Goal: Task Accomplishment & Management: Manage account settings

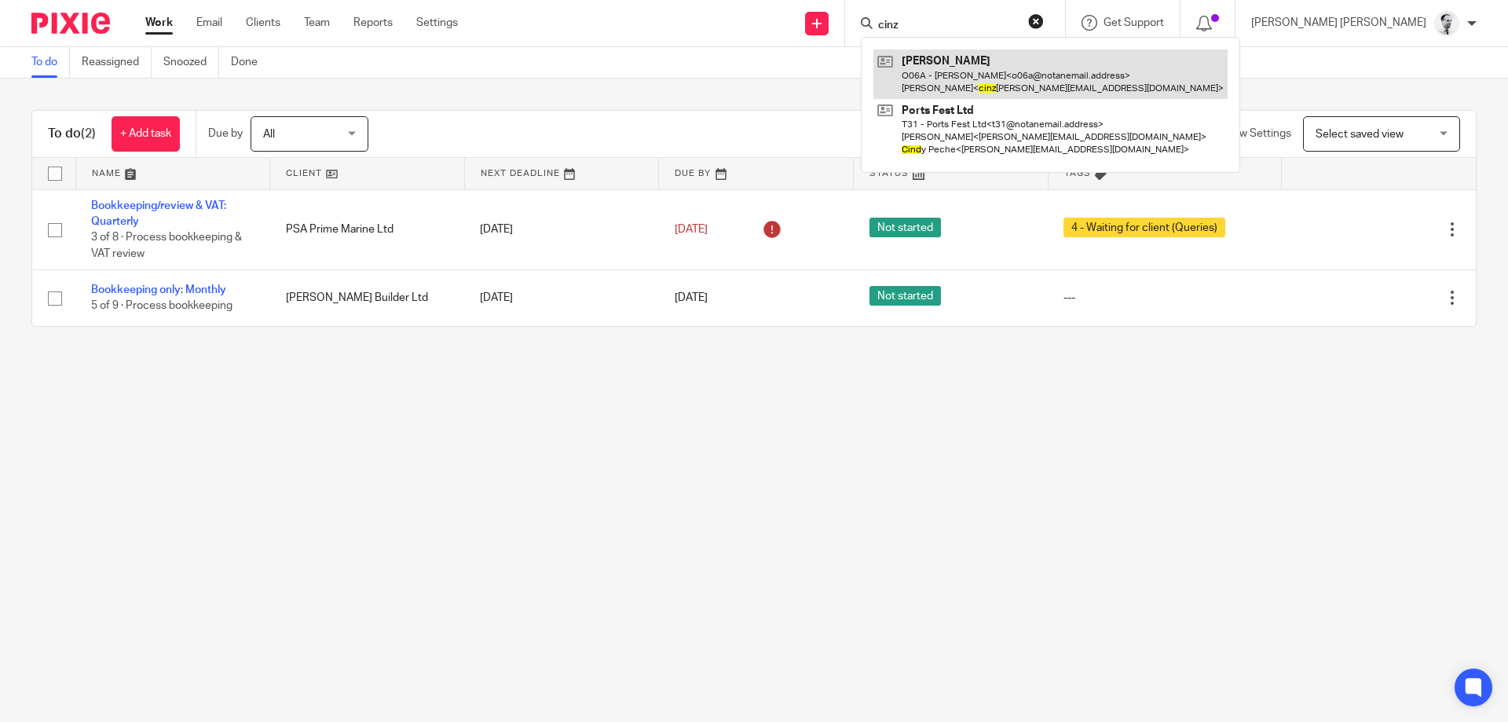
type input "cinz"
click at [1040, 76] on link at bounding box center [1050, 73] width 354 height 49
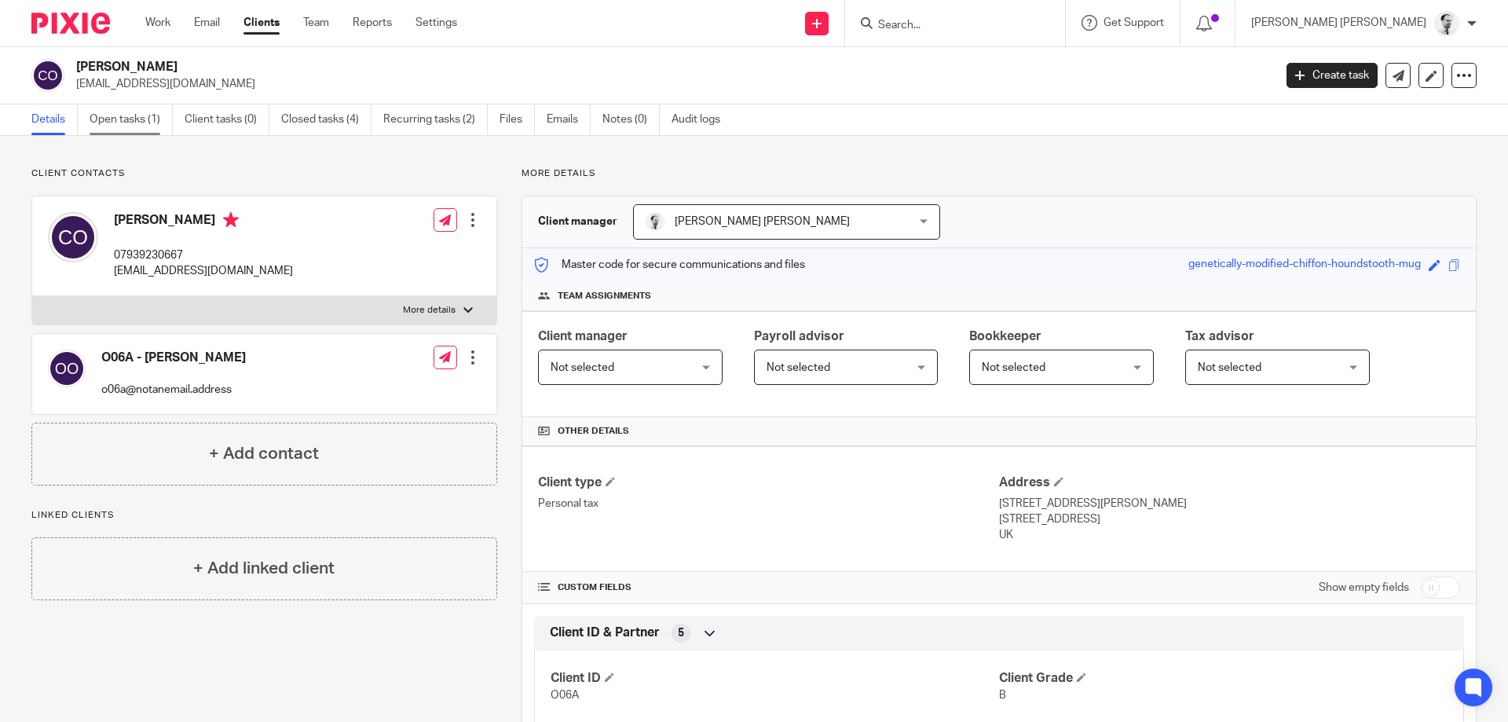
click at [136, 124] on link "Open tasks (1)" at bounding box center [131, 119] width 83 height 31
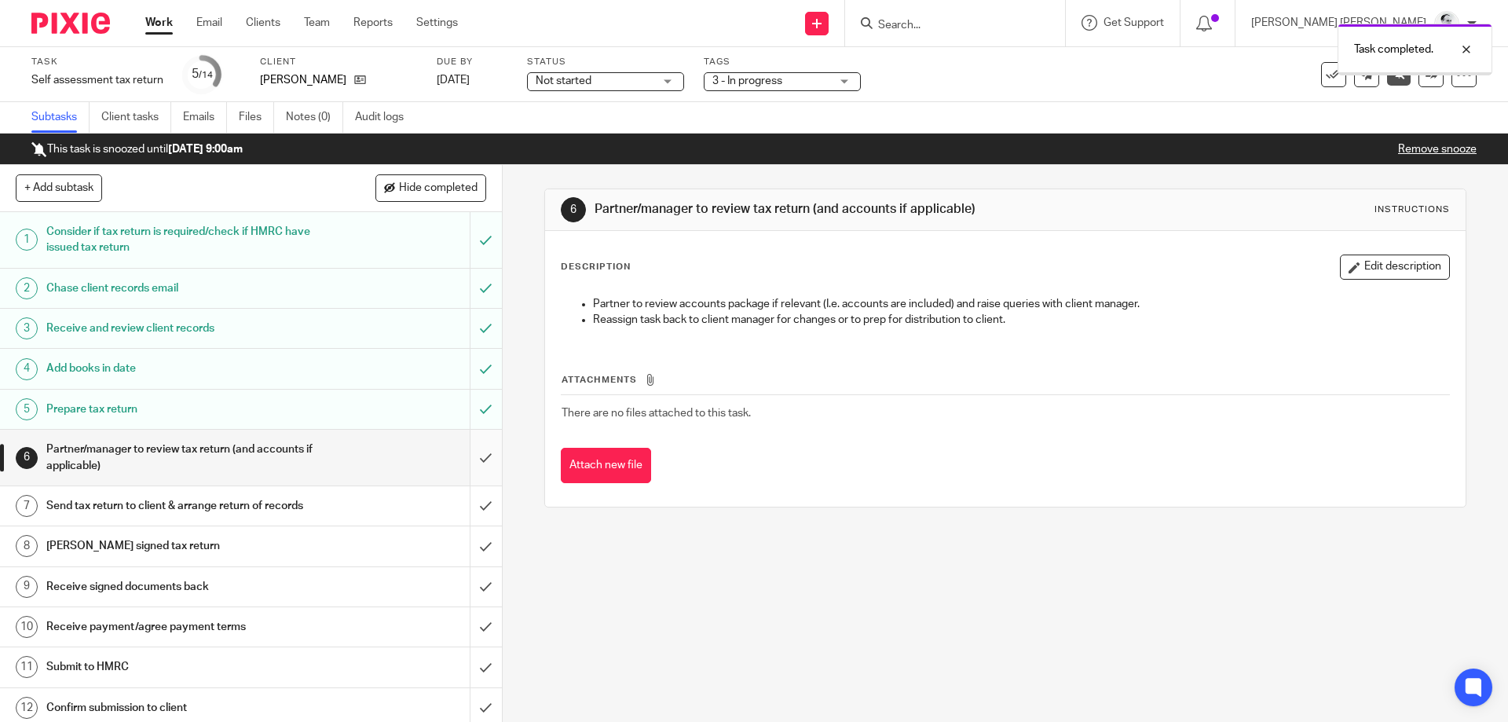
click at [486, 460] on input "submit" at bounding box center [251, 458] width 502 height 56
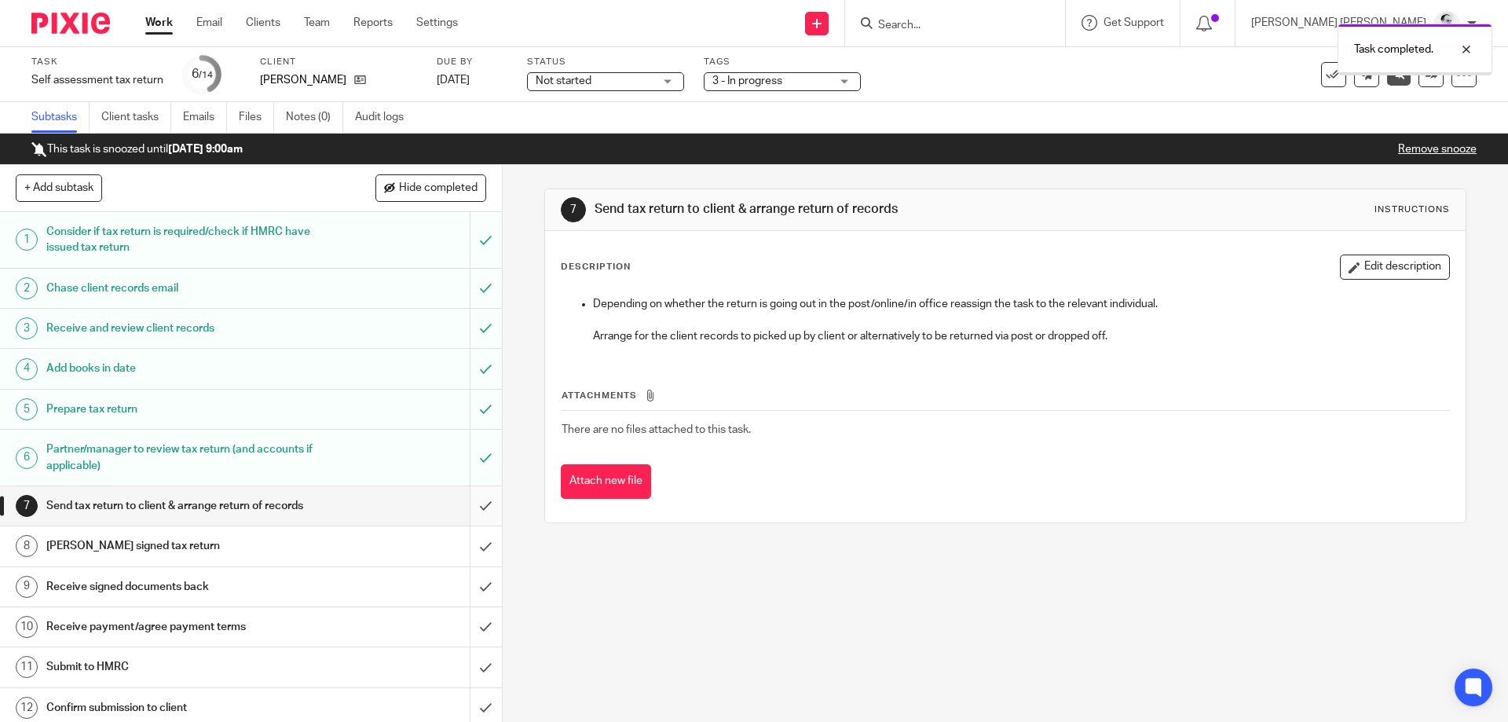
scroll to position [87, 0]
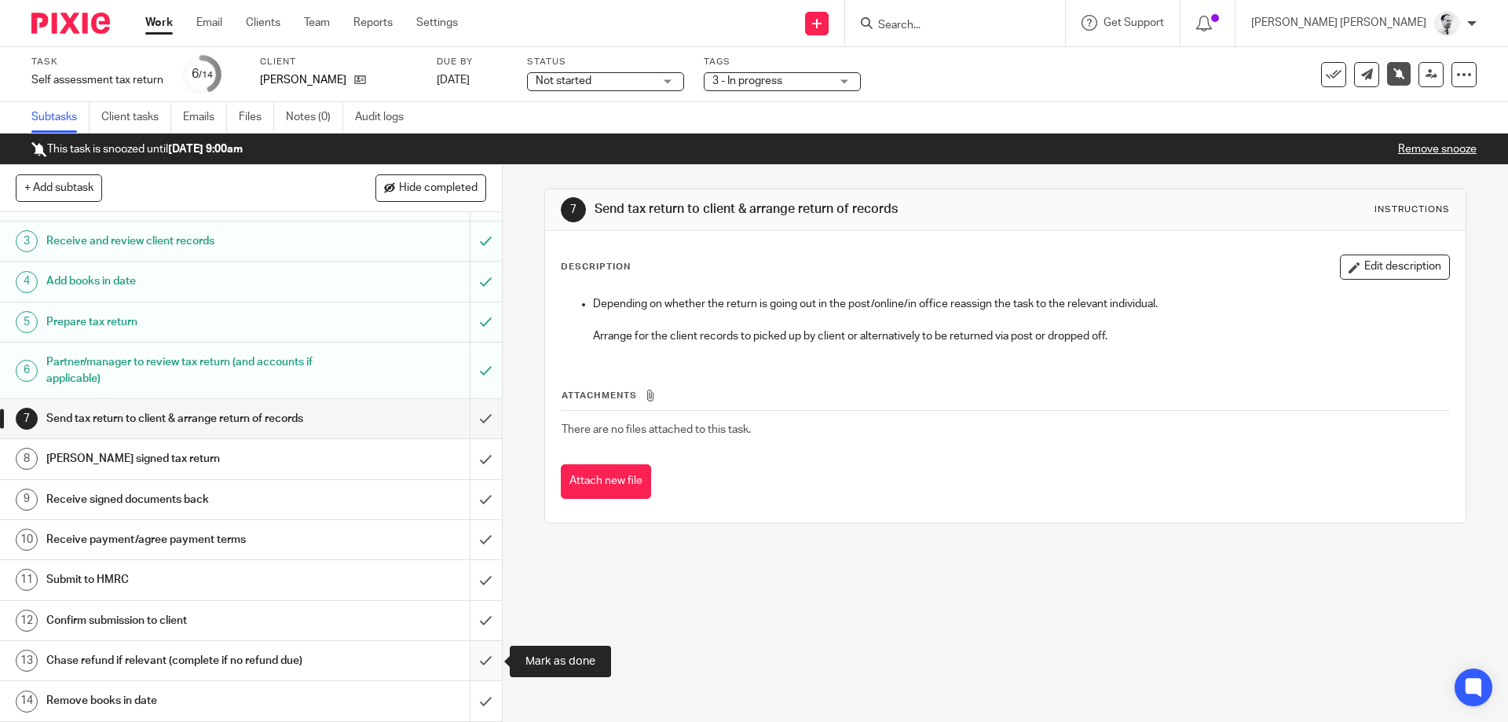
click at [483, 661] on input "submit" at bounding box center [251, 660] width 502 height 39
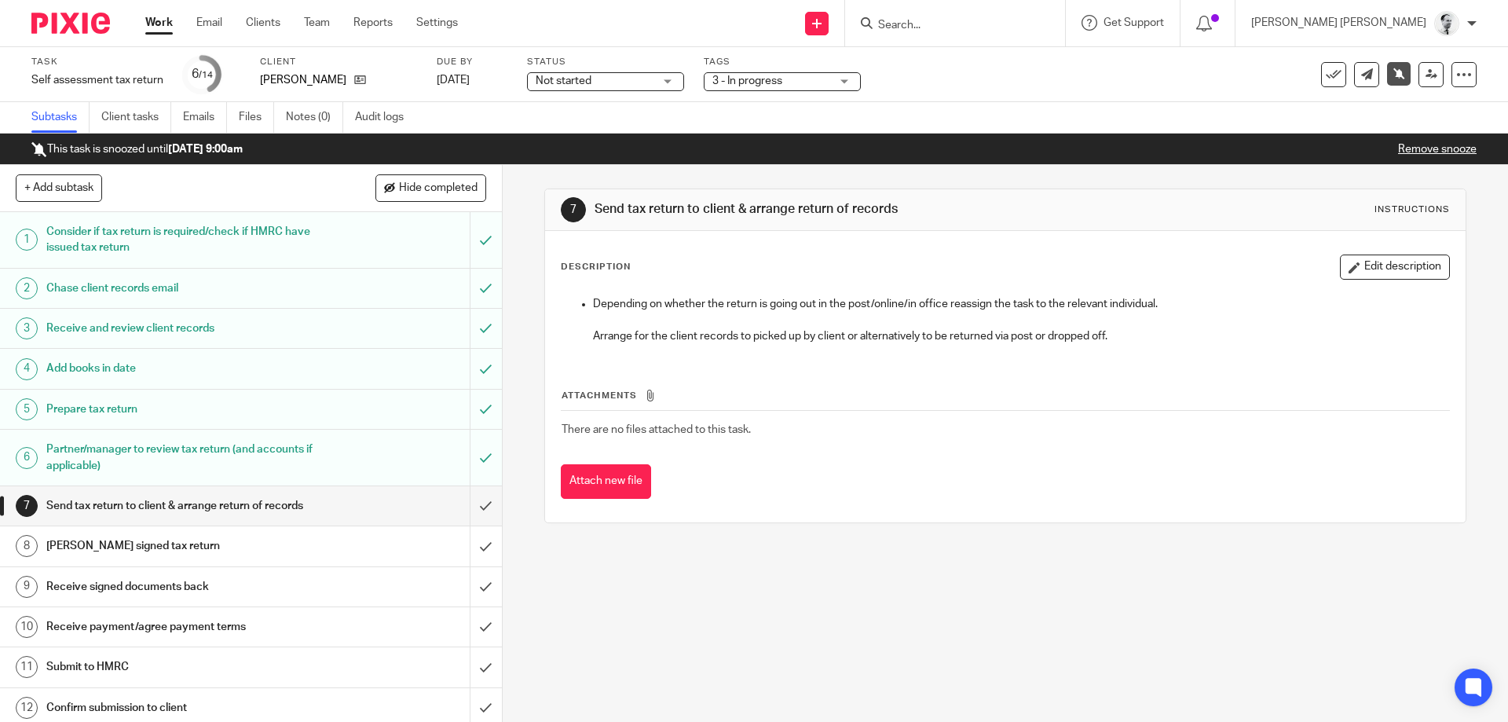
click at [824, 82] on span "3 - In progress" at bounding box center [771, 81] width 118 height 16
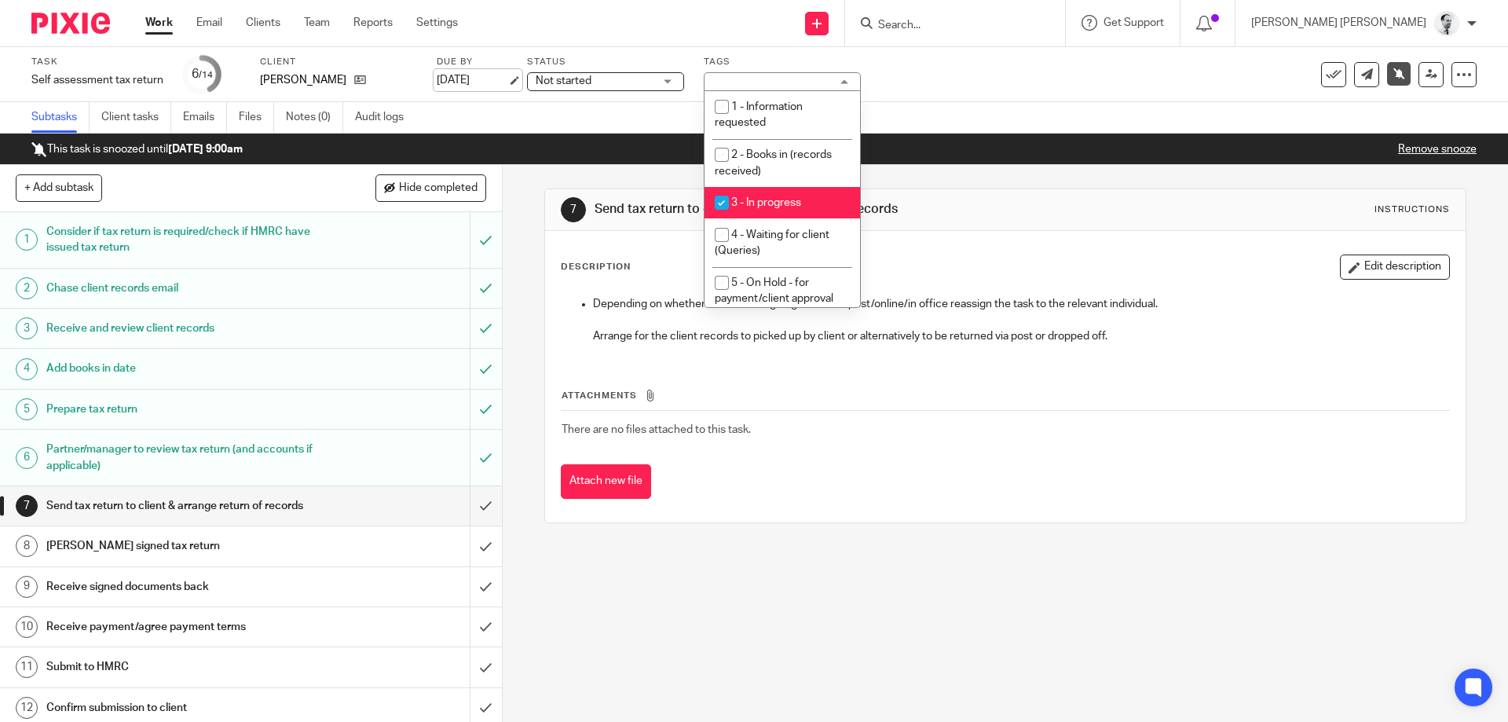
click at [443, 82] on link "30 Sep 2025" at bounding box center [472, 80] width 71 height 16
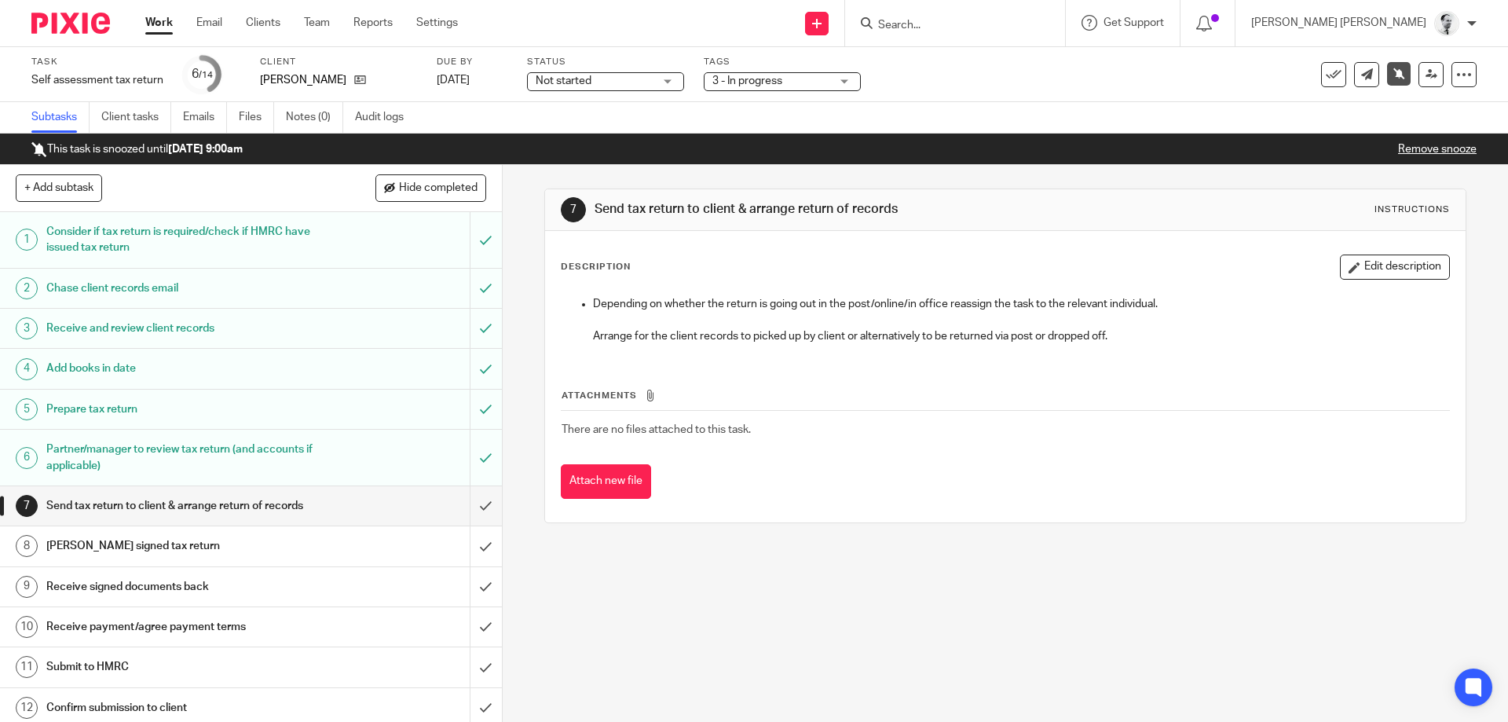
click at [877, 649] on div "7 Send tax return to client & arrange return of records Instructions Descriptio…" at bounding box center [1005, 443] width 1005 height 557
click at [168, 25] on link "Work" at bounding box center [158, 23] width 27 height 16
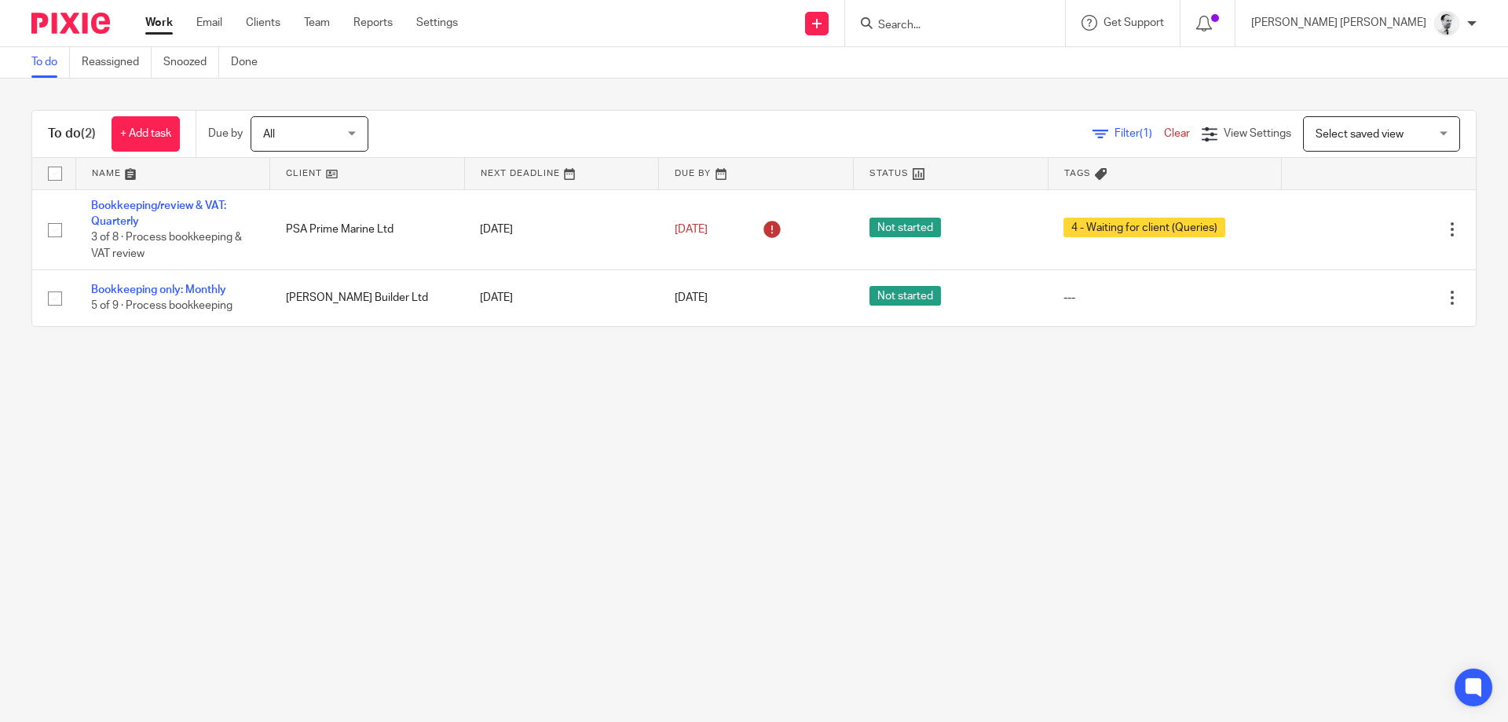
click at [974, 19] on input "Search" at bounding box center [946, 26] width 141 height 14
type input "a"
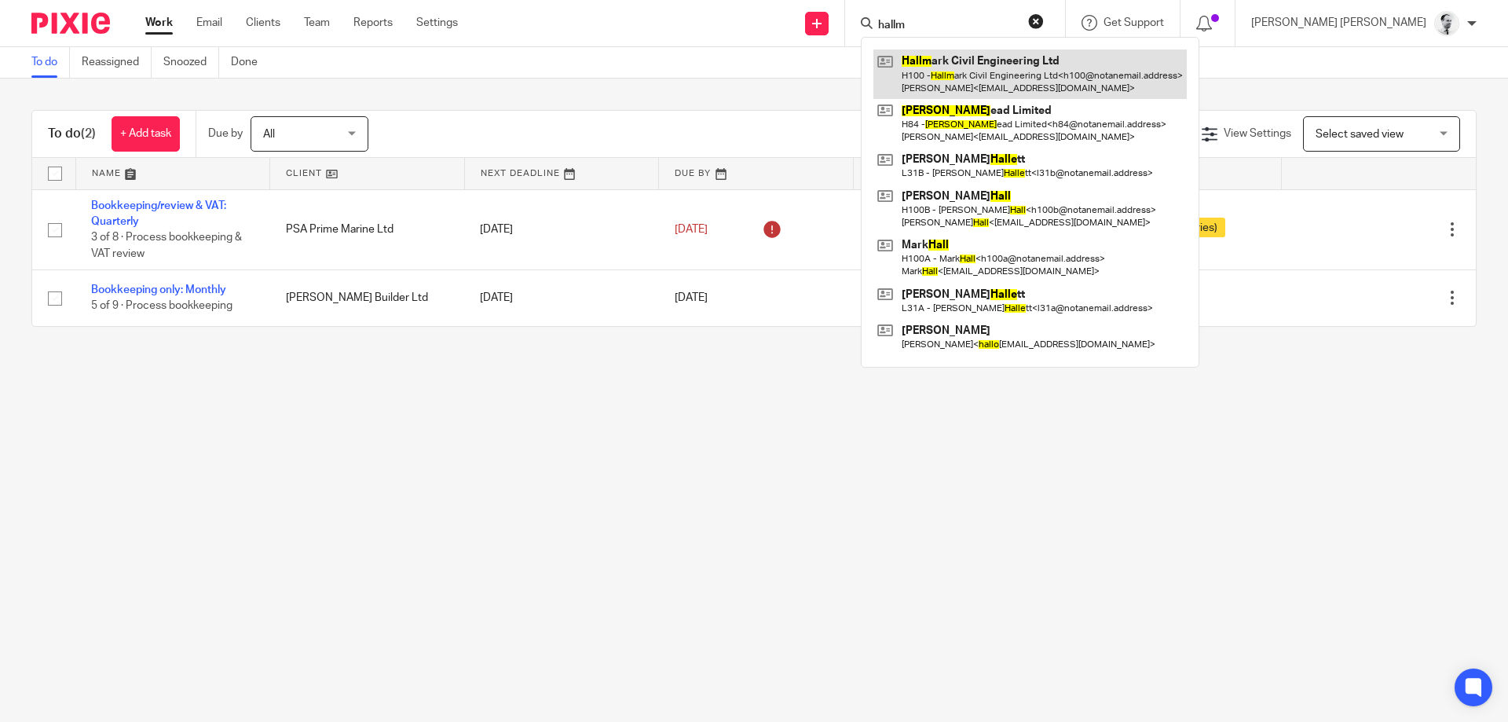
drag, startPoint x: 1015, startPoint y: 86, endPoint x: 1022, endPoint y: 93, distance: 8.9
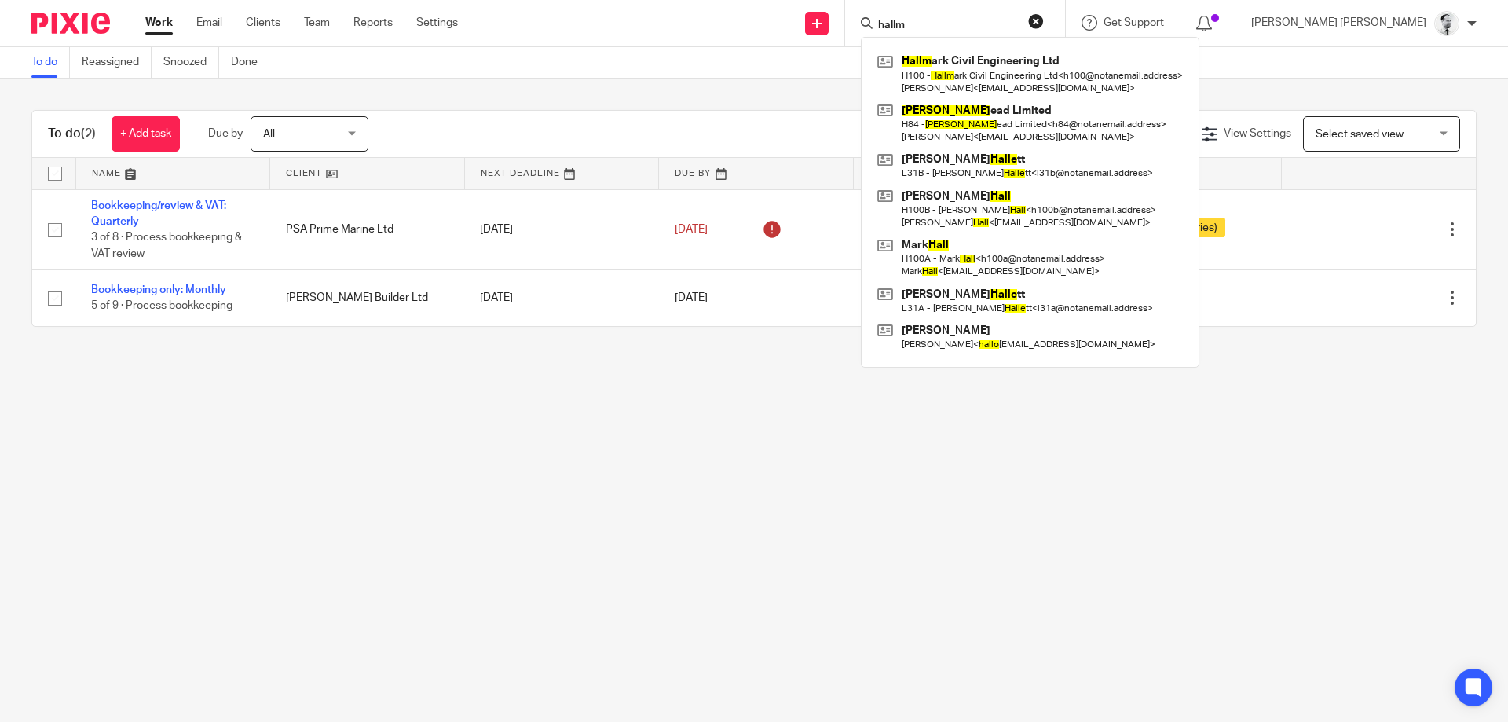
click at [885, 4] on div "hallm Hallm ark Civil Engineering Ltd H100 - Hallm ark Civil Engineering Ltd < …" at bounding box center [955, 23] width 220 height 46
drag, startPoint x: 887, startPoint y: 17, endPoint x: 854, endPoint y: 9, distance: 33.9
click at [876, 19] on input "hallm" at bounding box center [946, 26] width 141 height 14
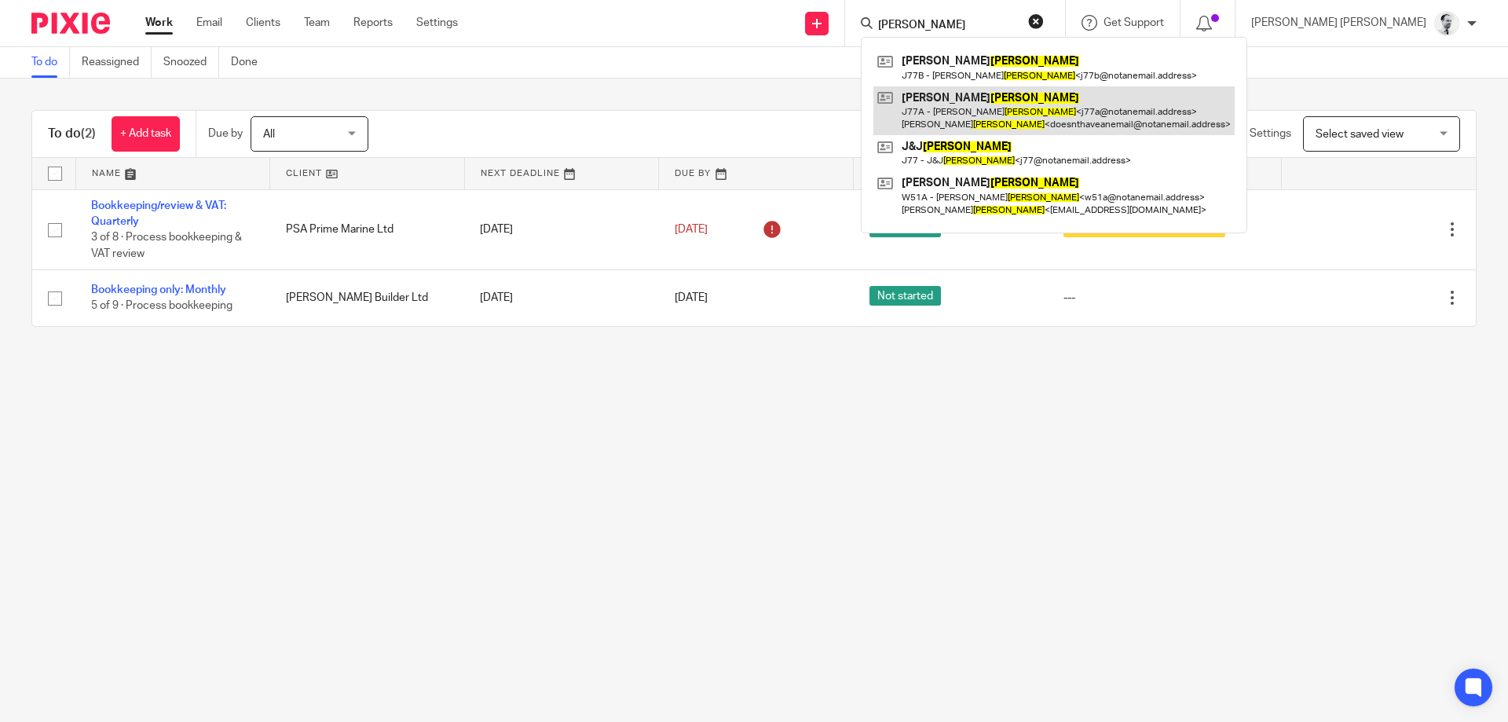
type input "walker"
click at [1069, 120] on link at bounding box center [1053, 110] width 361 height 49
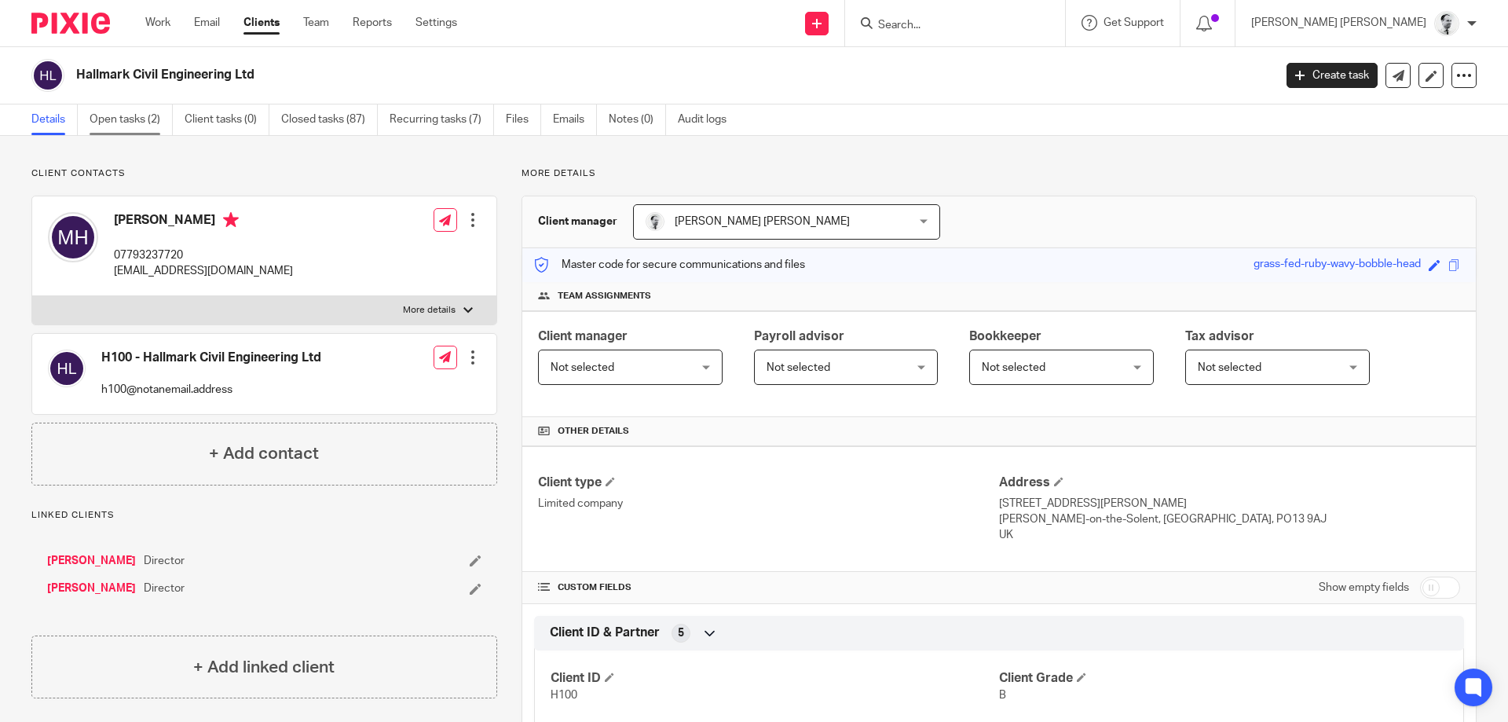
click at [123, 125] on link "Open tasks (2)" at bounding box center [131, 119] width 83 height 31
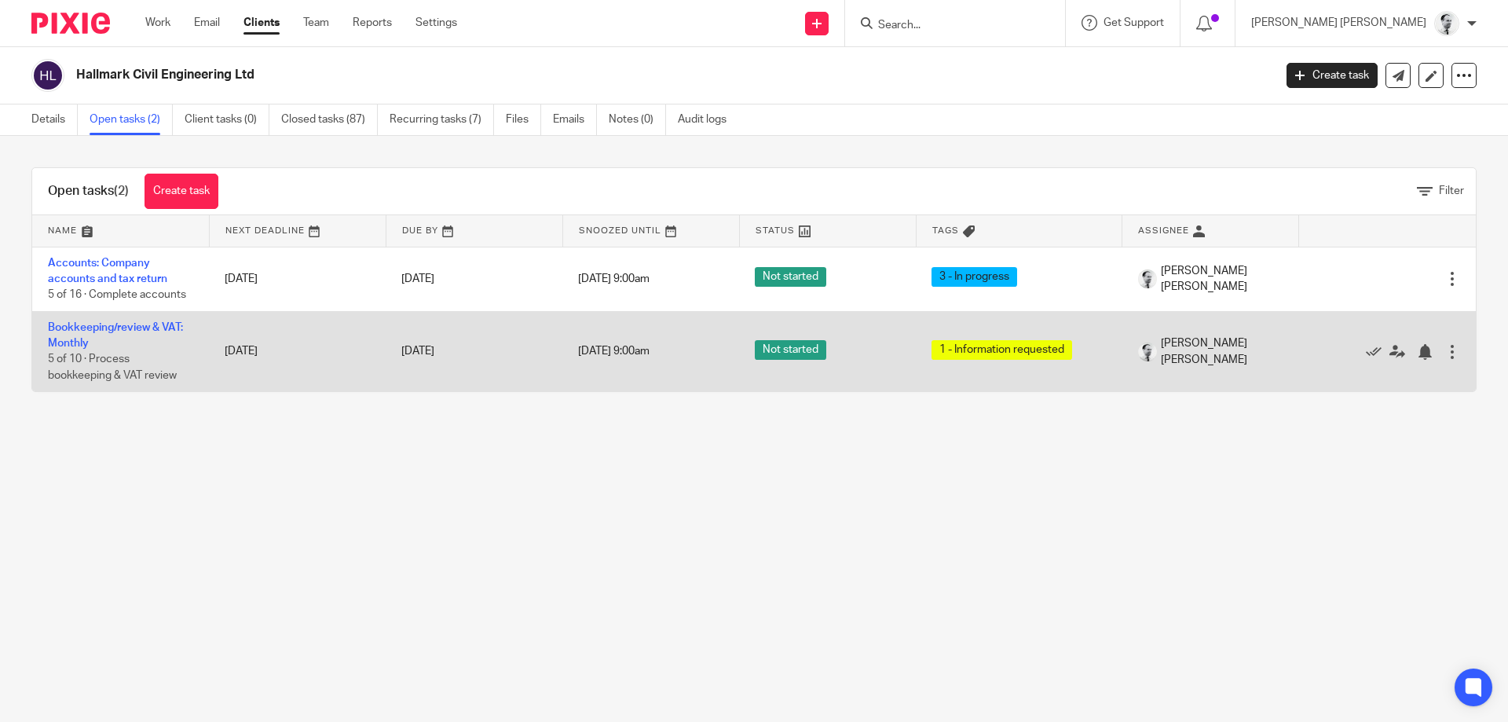
click at [98, 339] on td "Bookkeeping/review & VAT: Monthly 5 of 10 · Process bookkeeping & VAT review" at bounding box center [120, 351] width 177 height 80
click at [99, 334] on td "Bookkeeping/review & VAT: Monthly 5 of 10 · Process bookkeeping & VAT review" at bounding box center [120, 351] width 177 height 80
click at [93, 317] on td "Bookkeeping/review & VAT: Monthly 5 of 10 · Process bookkeeping & VAT review" at bounding box center [120, 351] width 177 height 80
click at [137, 325] on link "Bookkeeping/review & VAT: Monthly" at bounding box center [115, 335] width 135 height 27
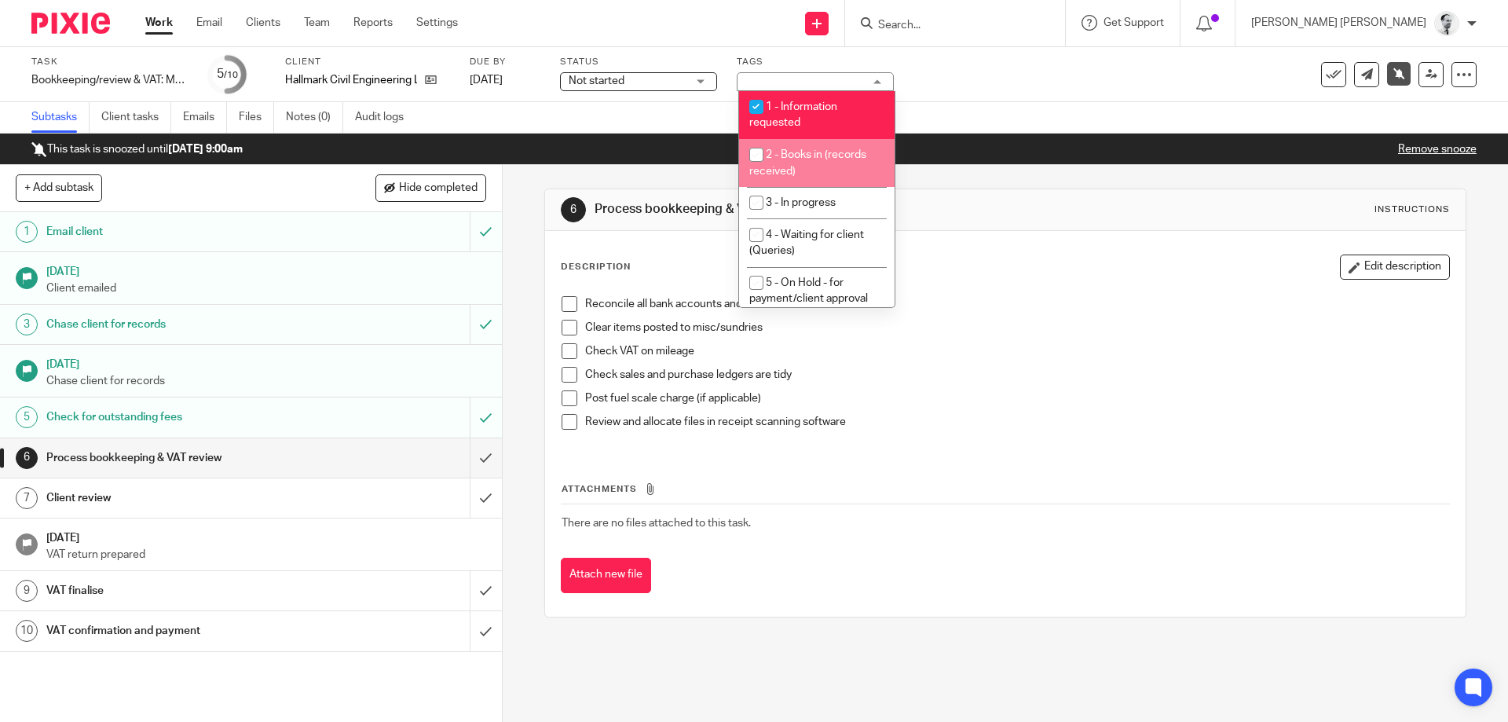
click at [837, 111] on span "1 - Information requested" at bounding box center [793, 114] width 88 height 27
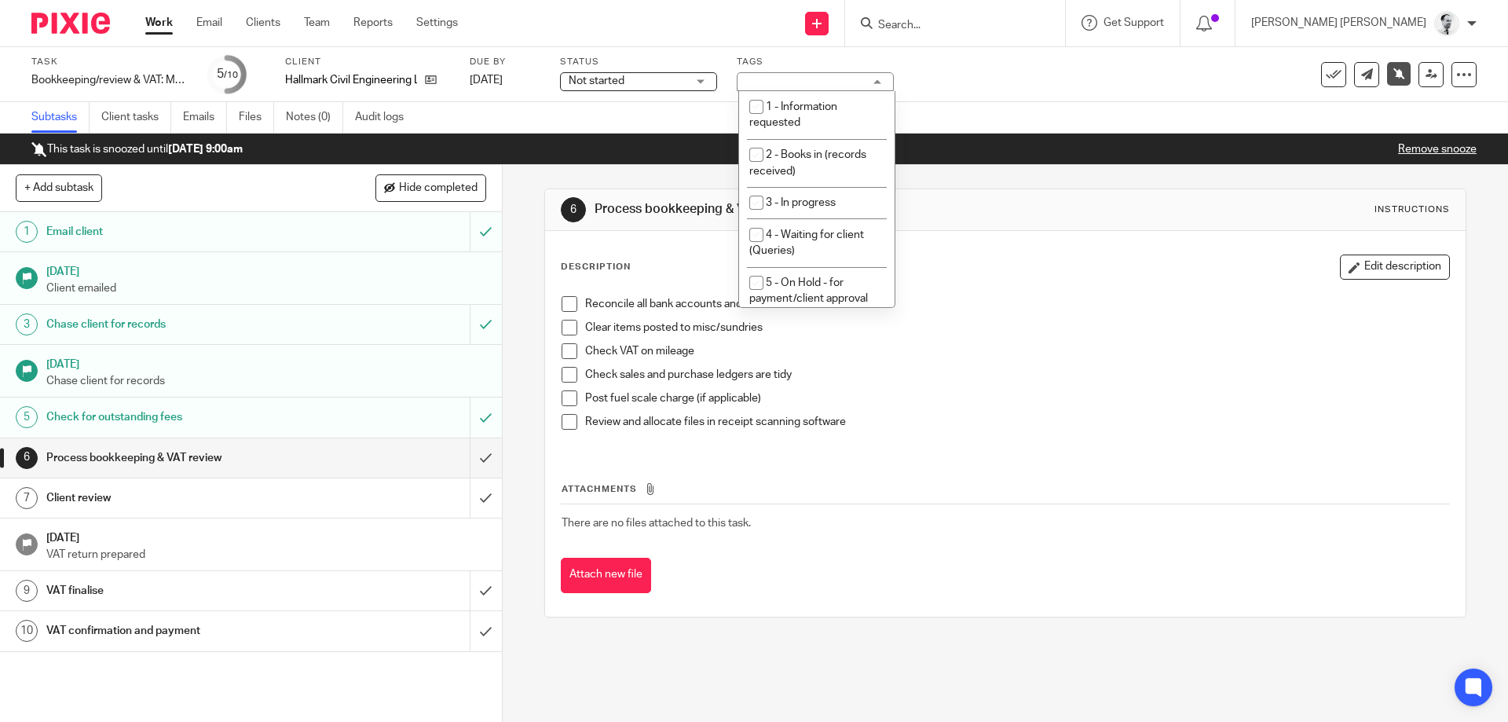
checkbox input "false"
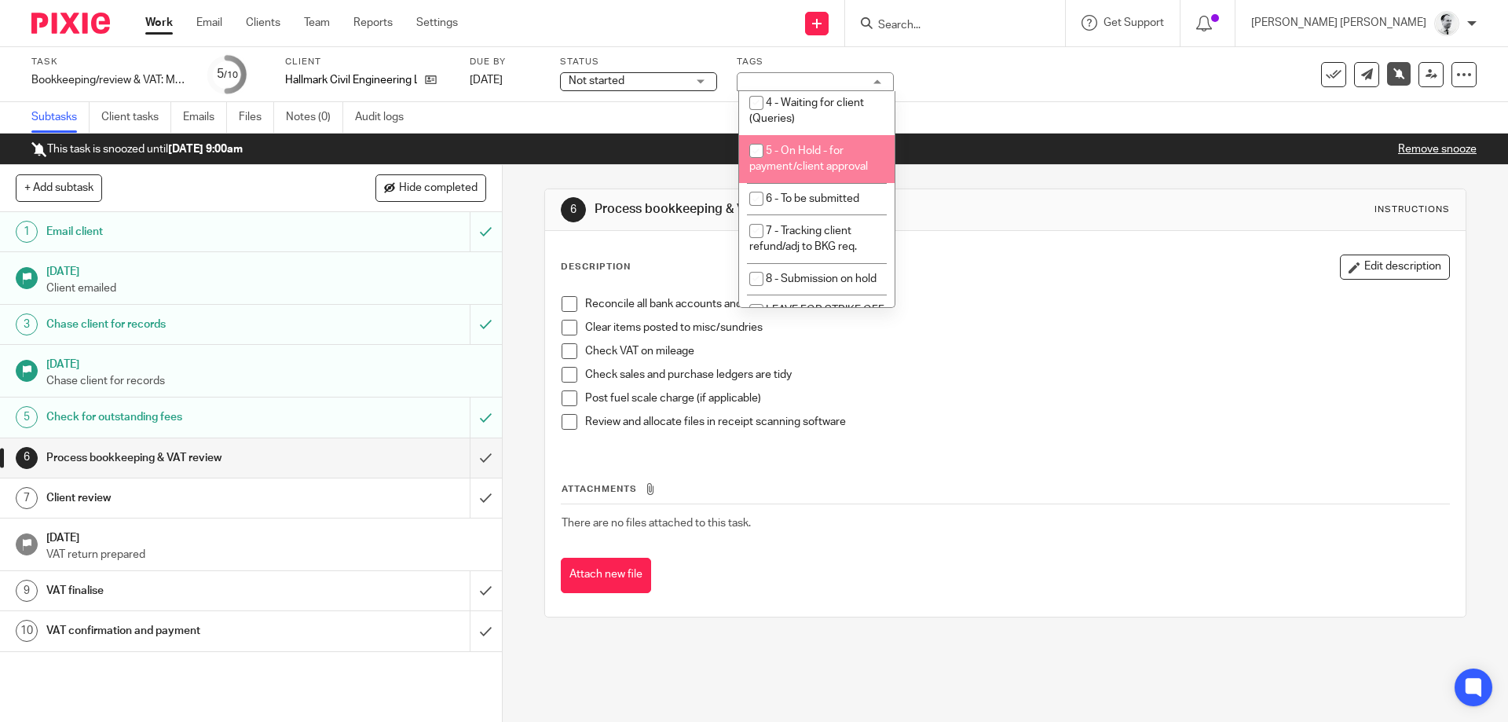
click at [828, 159] on li "5 - On Hold - for payment/client approval" at bounding box center [816, 159] width 155 height 48
checkbox input "true"
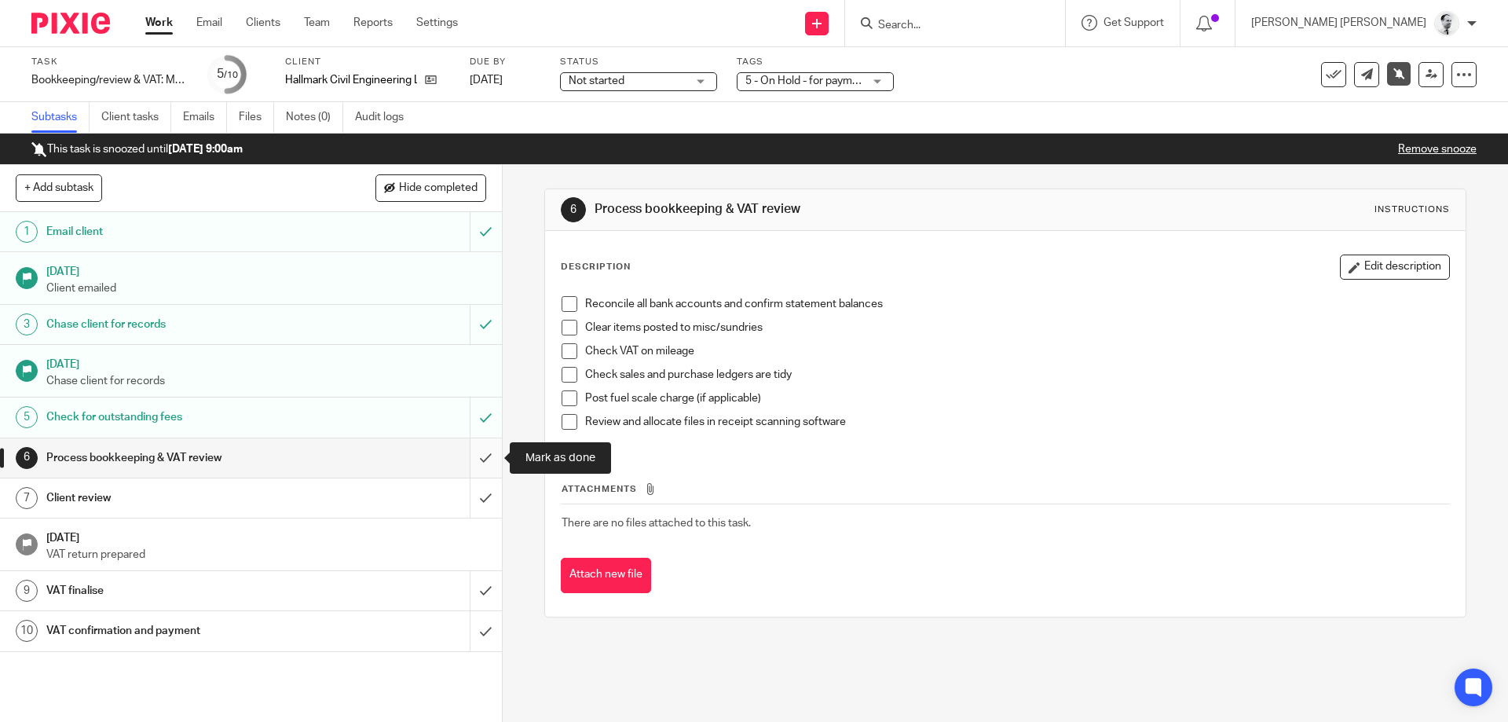
click at [488, 469] on input "submit" at bounding box center [251, 457] width 502 height 39
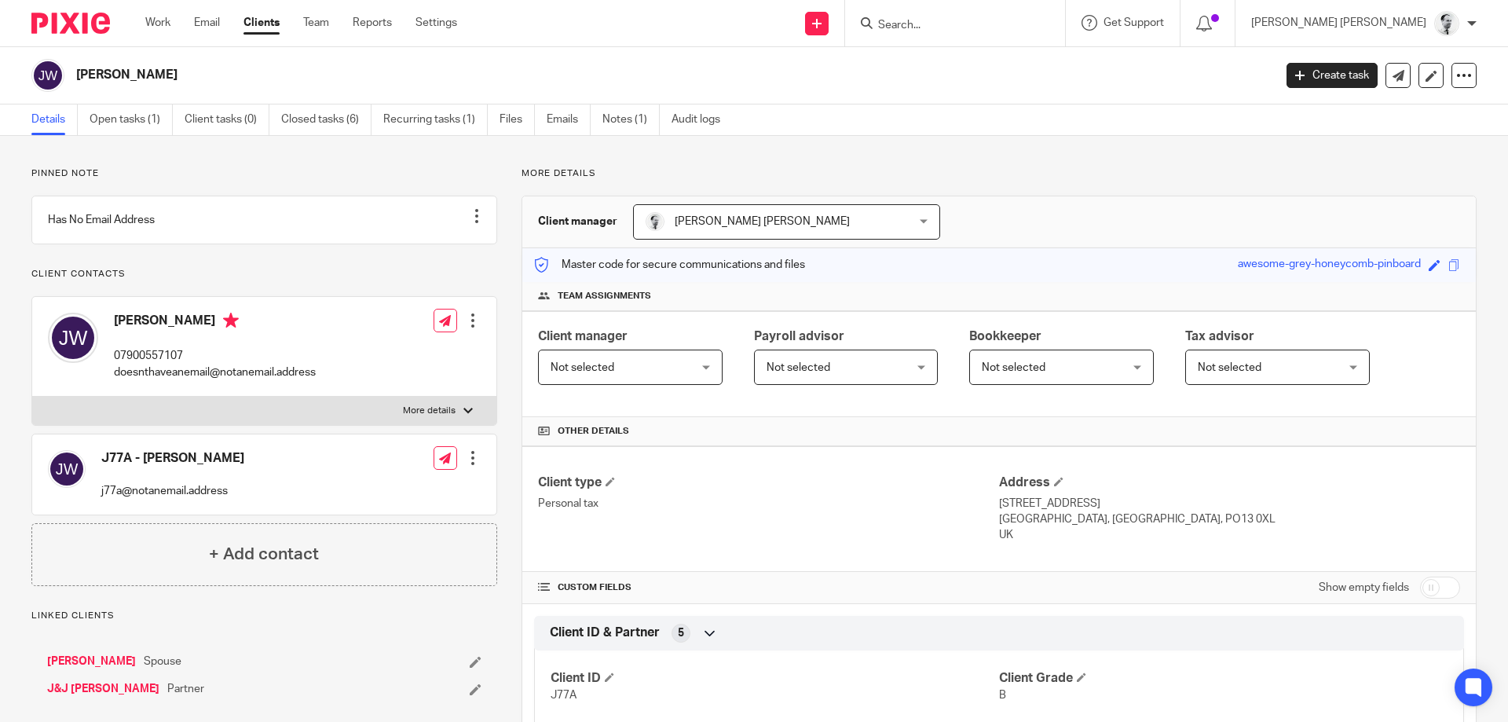
click at [1000, 501] on p "9 Fareham Road" at bounding box center [1229, 504] width 461 height 16
click at [522, 118] on link "Files" at bounding box center [516, 119] width 35 height 31
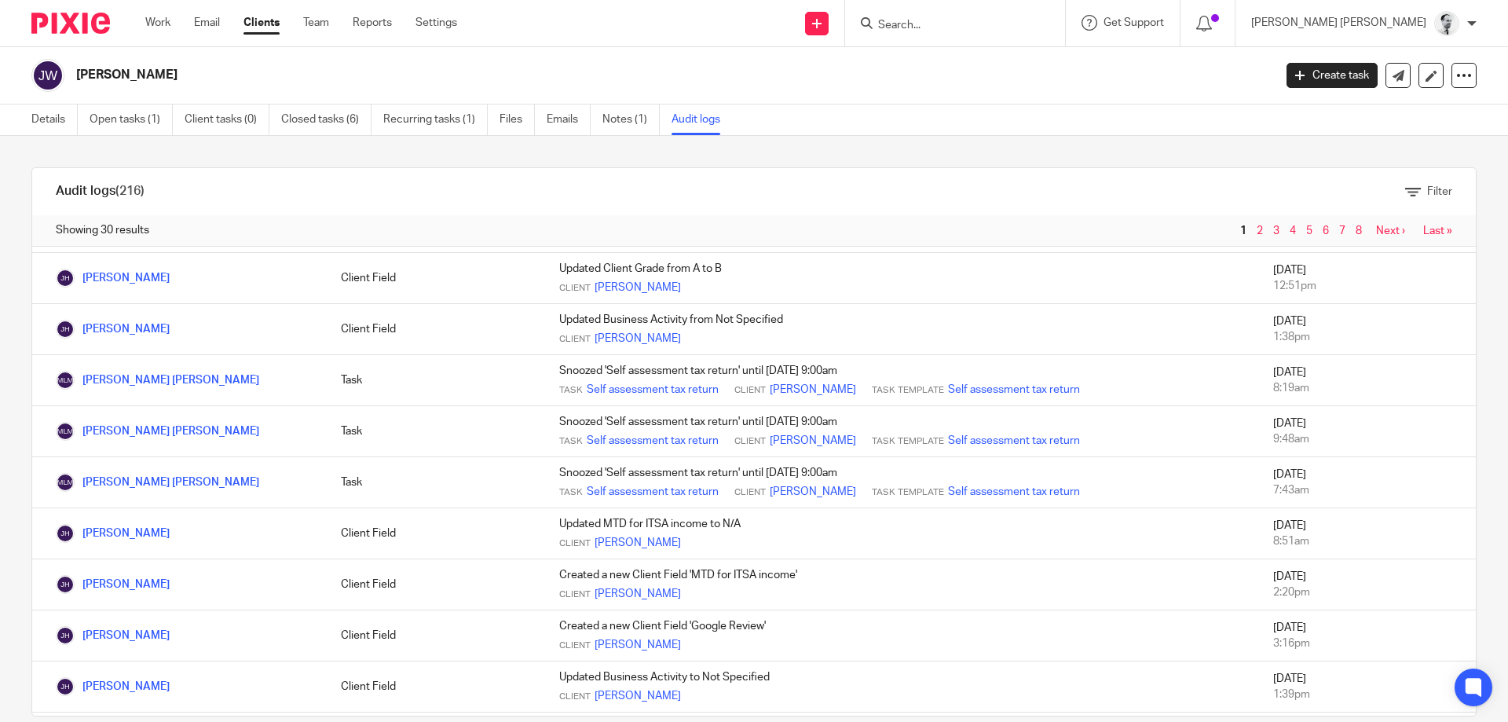
scroll to position [396, 0]
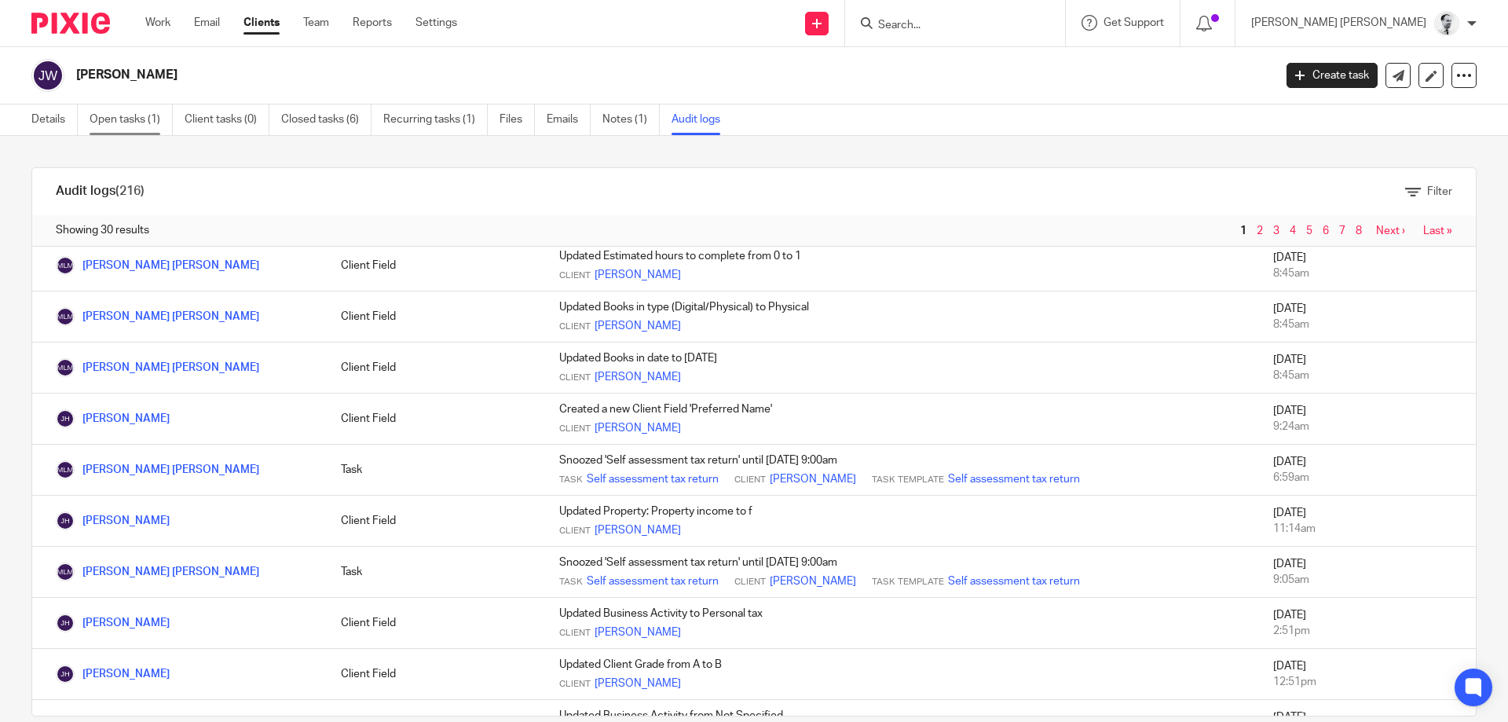
drag, startPoint x: 137, startPoint y: 120, endPoint x: 1451, endPoint y: 432, distance: 1350.3
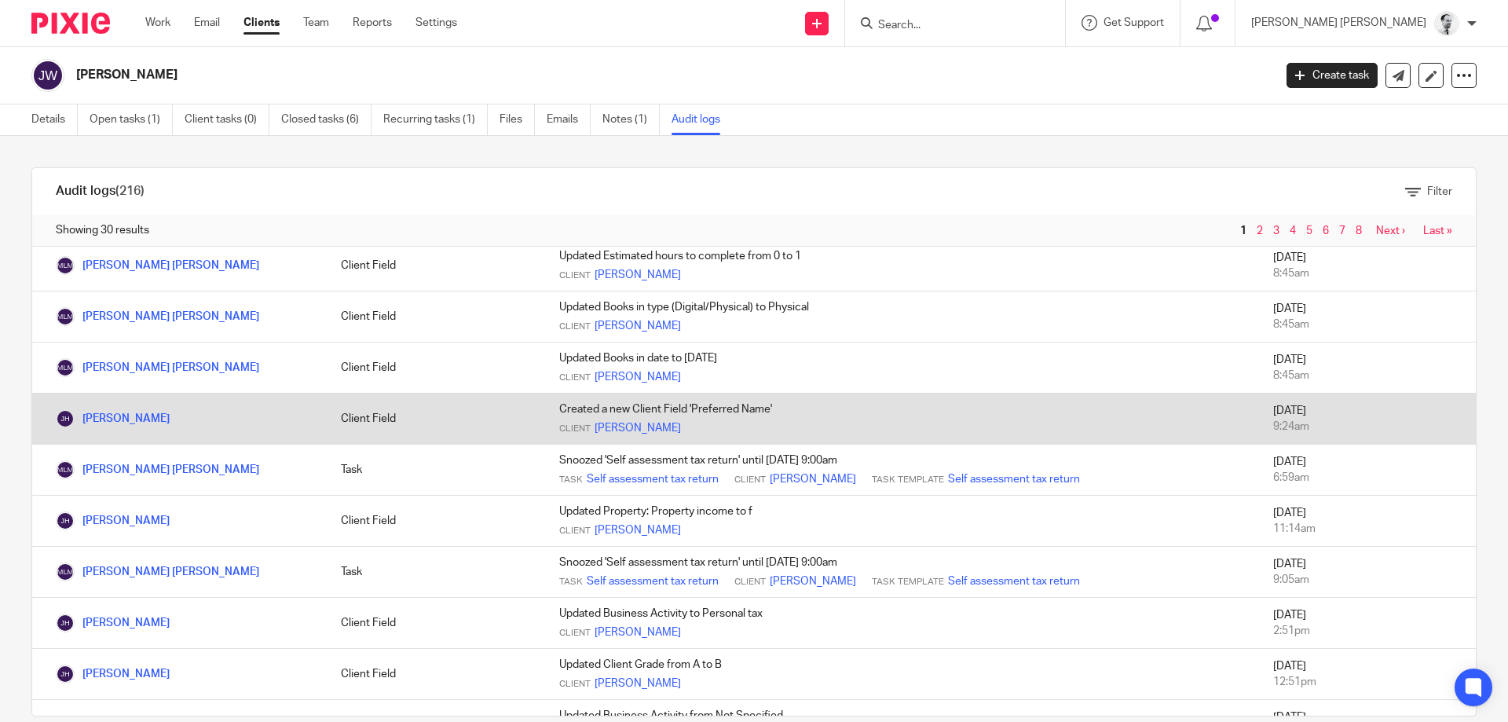
click at [138, 119] on link "Open tasks (1)" at bounding box center [131, 119] width 83 height 31
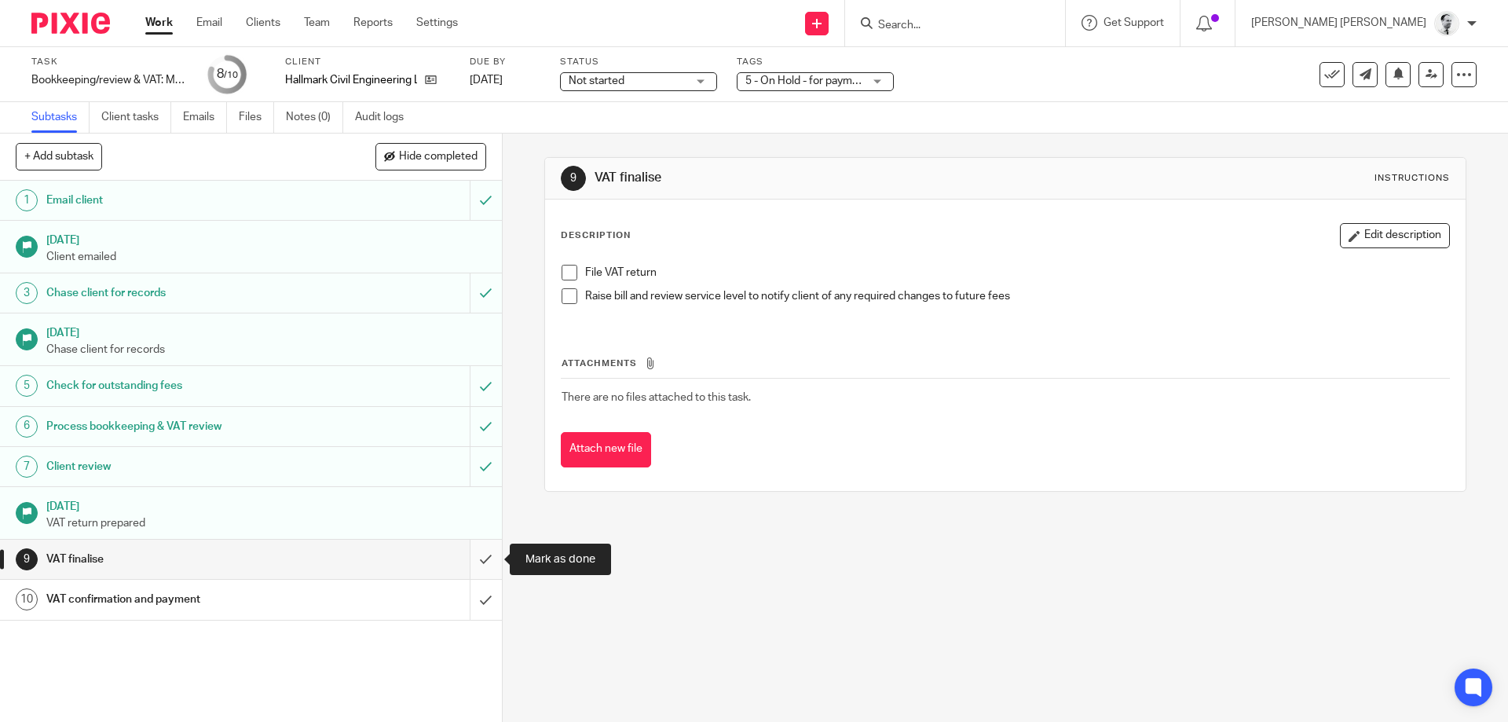
click at [481, 558] on input "submit" at bounding box center [251, 558] width 502 height 39
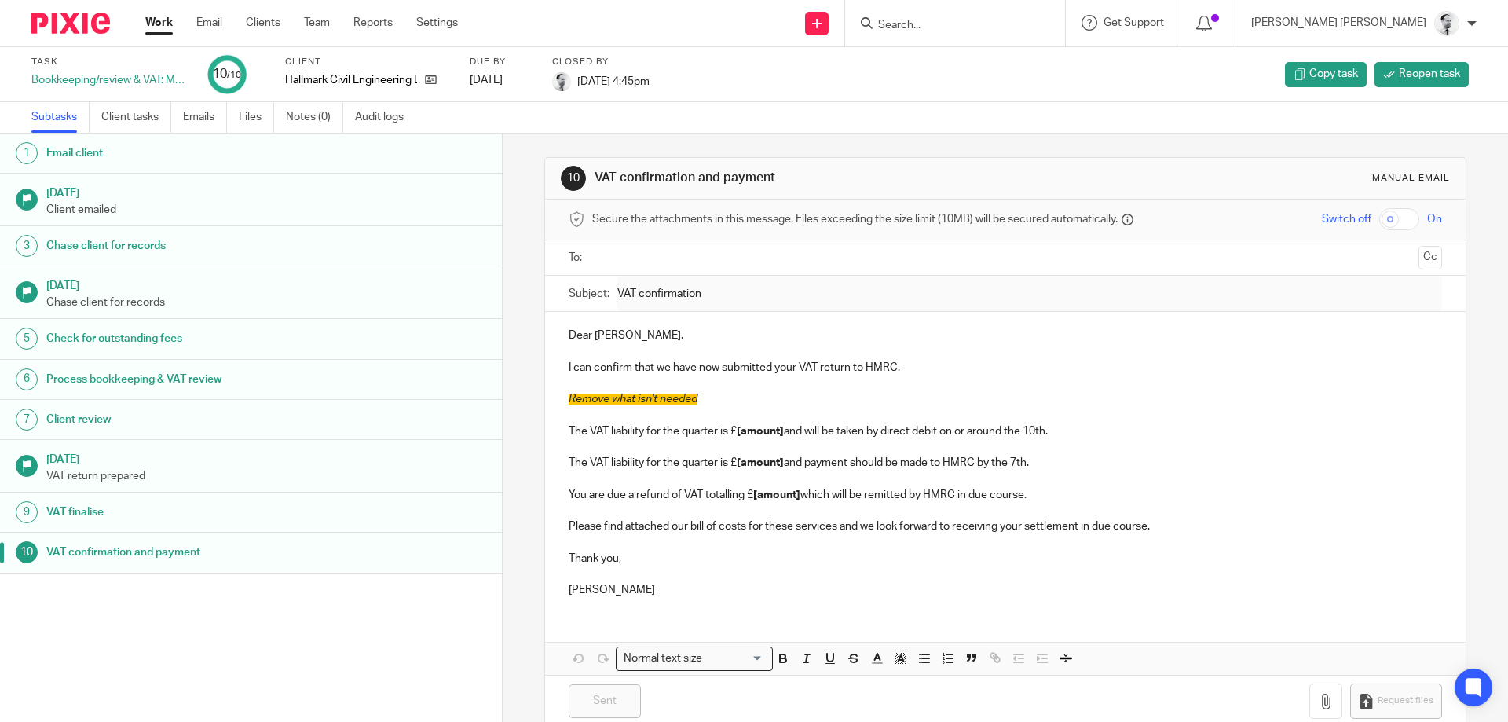
click at [159, 26] on link "Work" at bounding box center [158, 23] width 27 height 16
